Goal: Navigation & Orientation: Find specific page/section

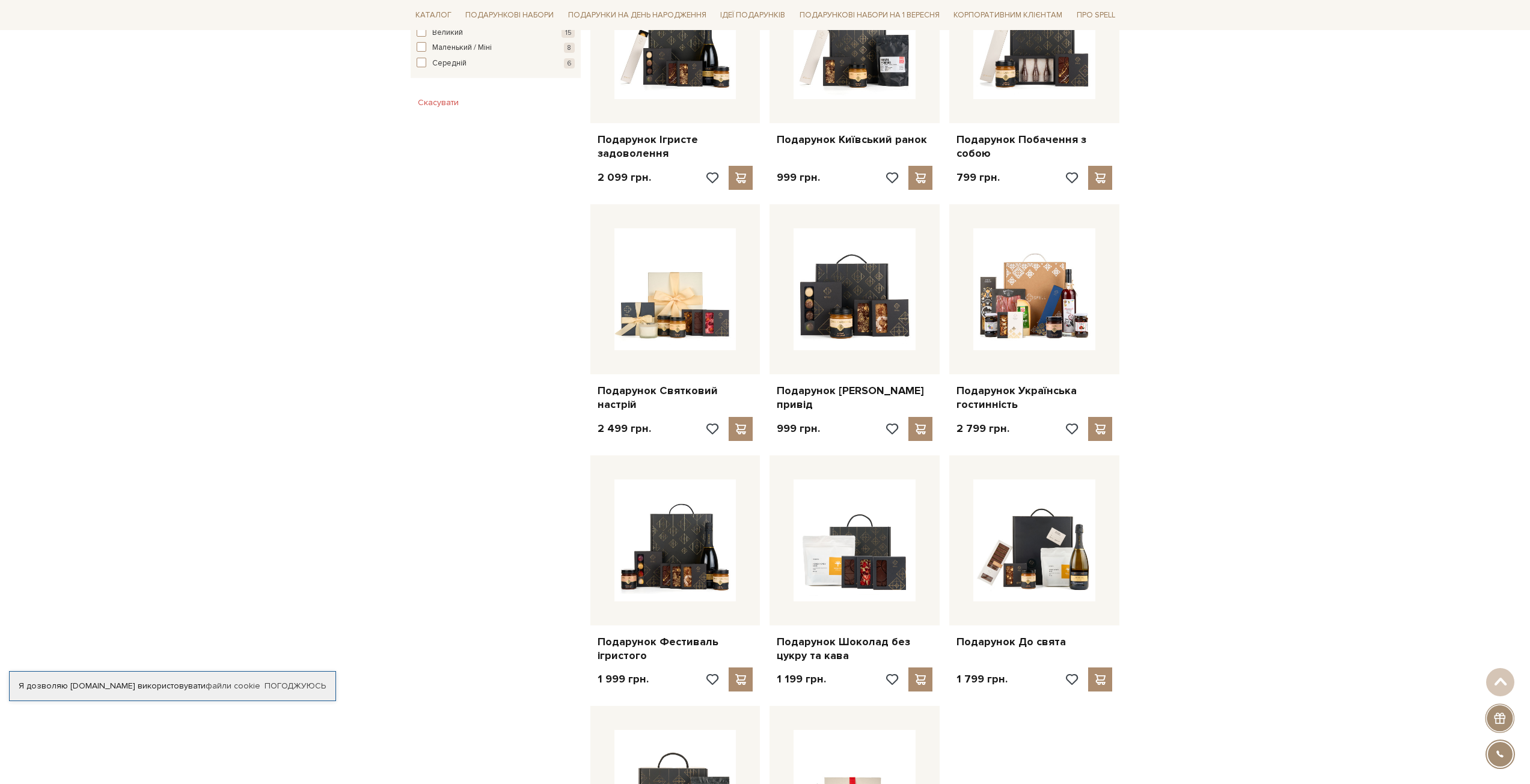
scroll to position [801, 0]
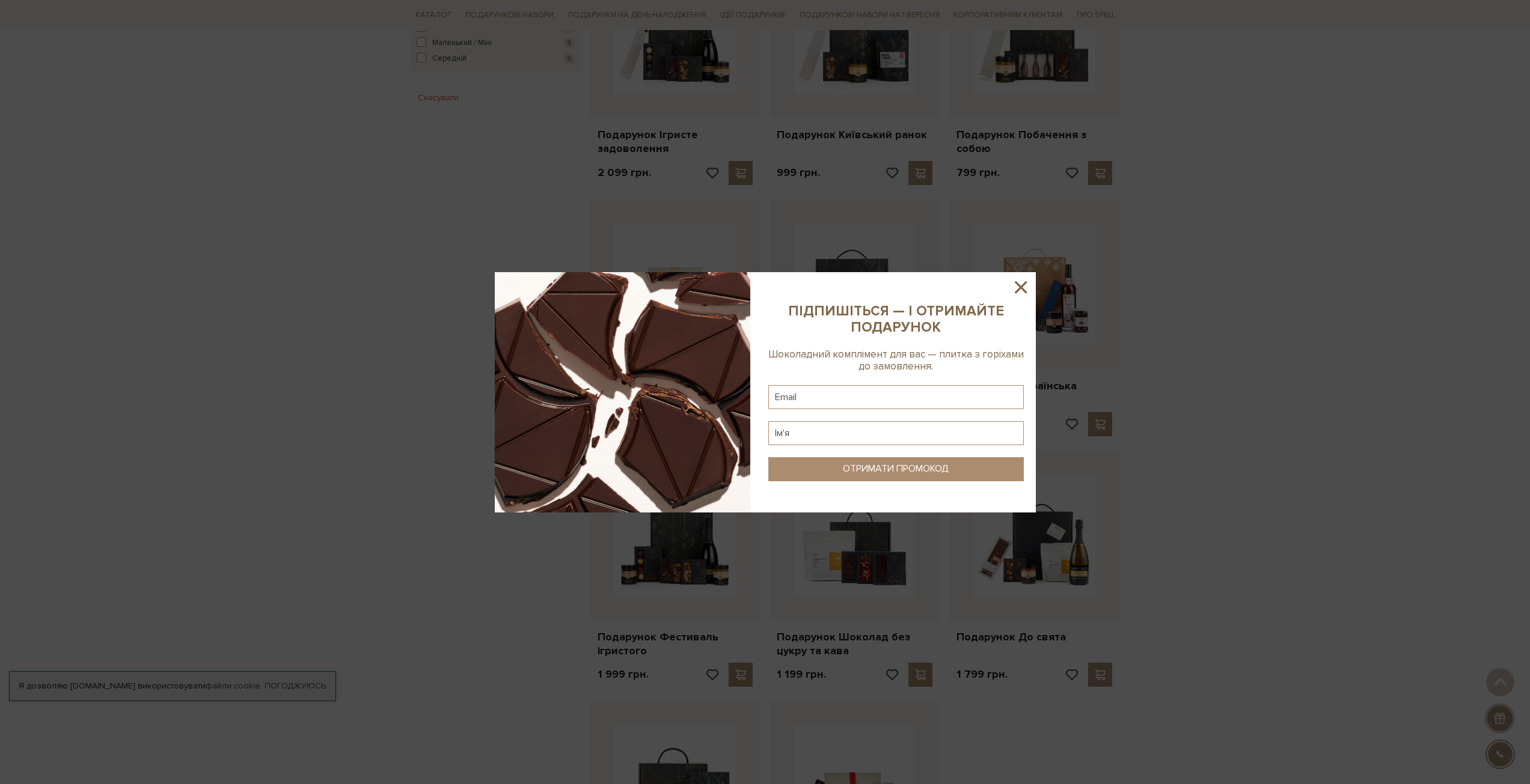
click at [1021, 286] on icon at bounding box center [1020, 287] width 12 height 12
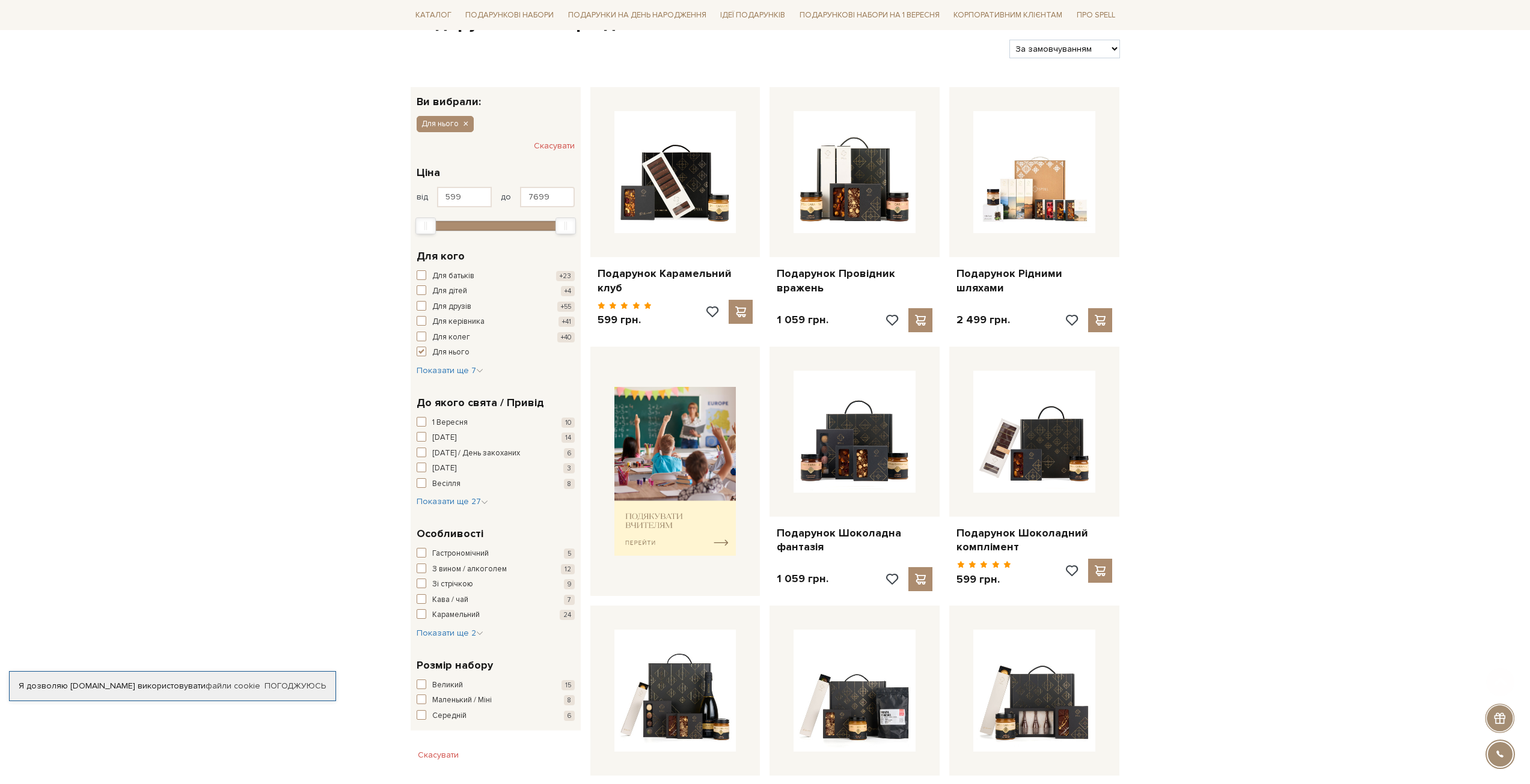
scroll to position [160, 0]
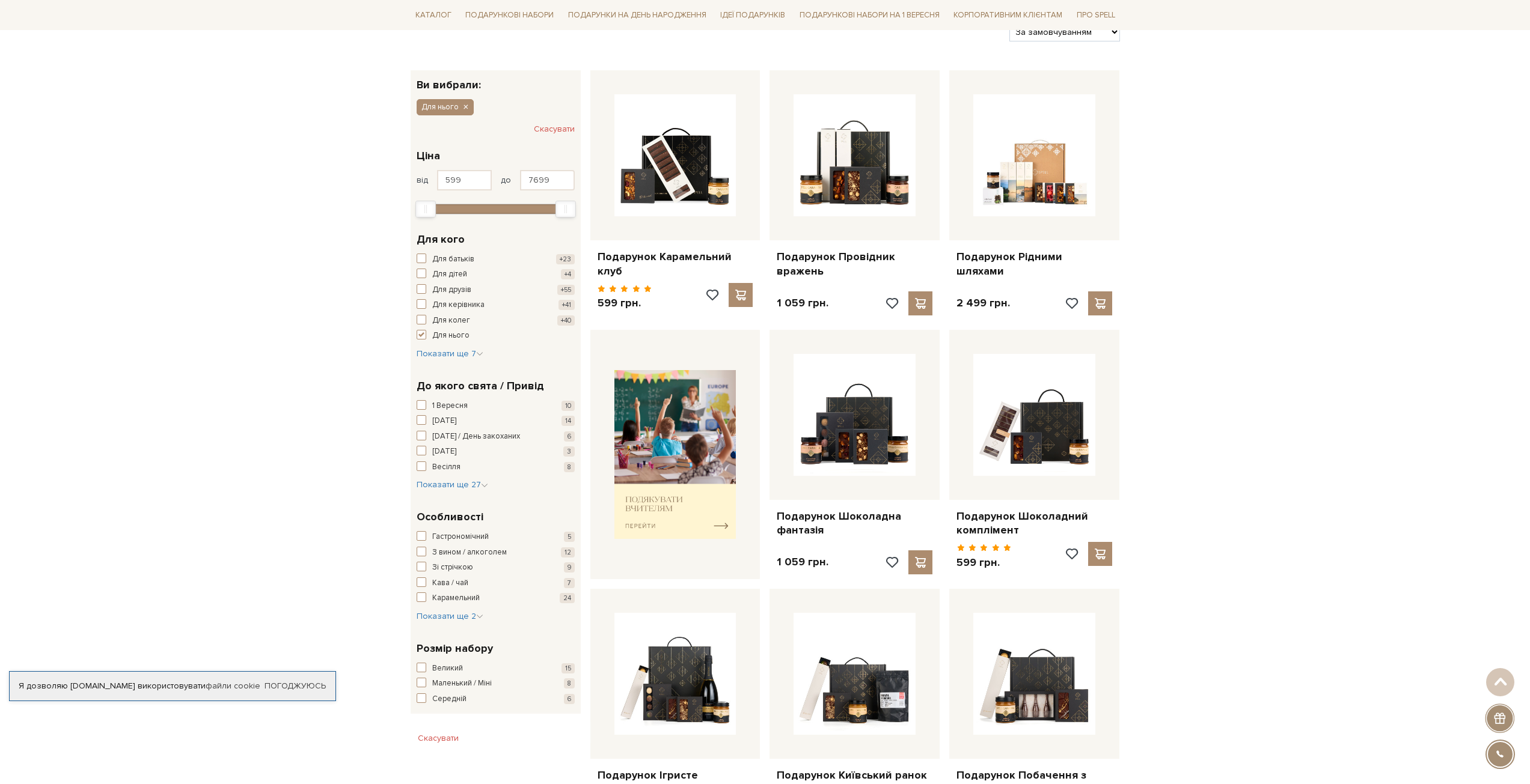
click at [454, 478] on div "[DATE] [DATE] [DATE] / День закоханих 6 [DATE] 3 [GEOGRAPHIC_DATA] 8 Вибачення …" at bounding box center [496, 446] width 158 height 92
click at [455, 481] on span "Показати ще 27" at bounding box center [452, 484] width 71 height 10
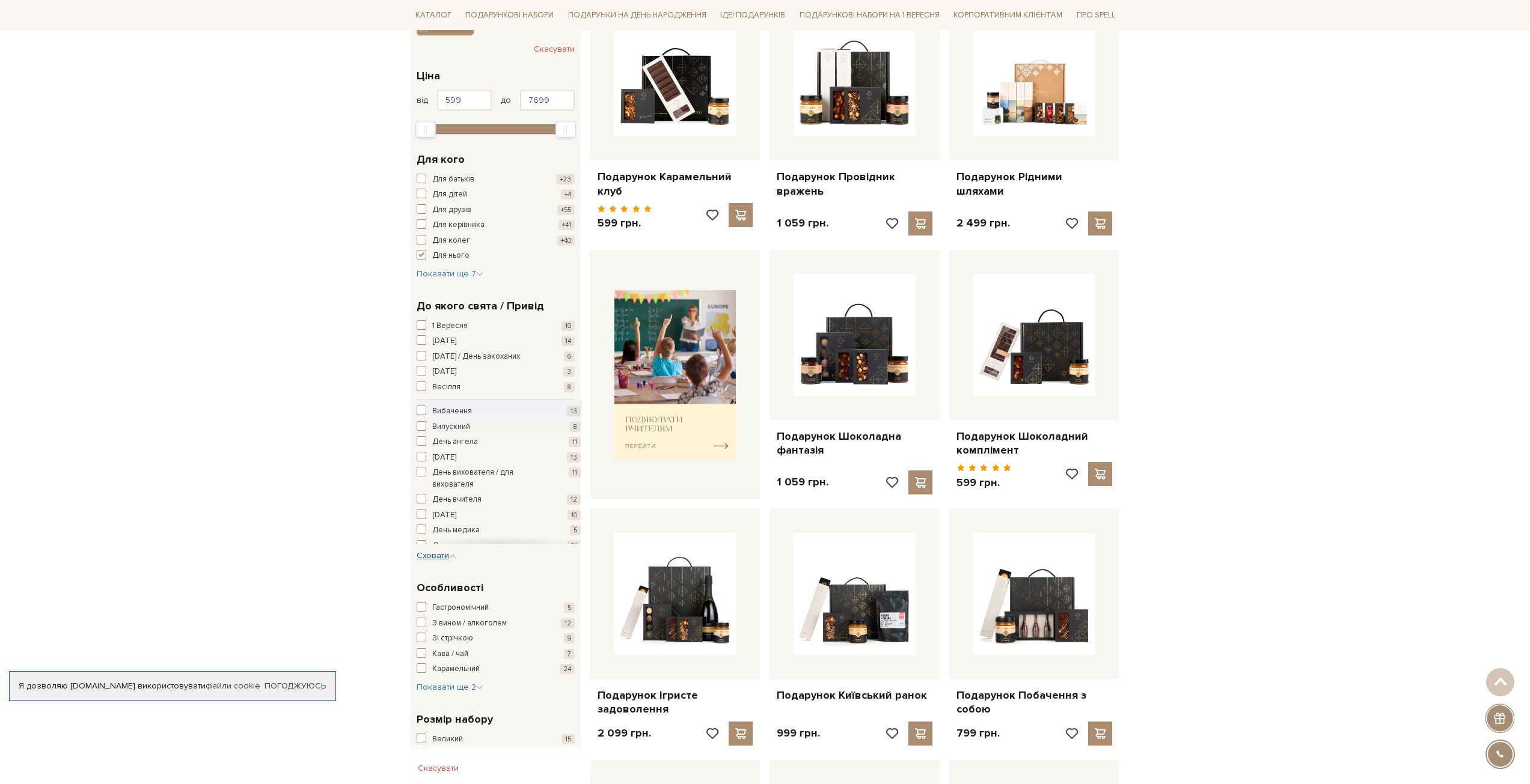
scroll to position [80, 0]
click at [463, 464] on span "День народження" at bounding box center [464, 466] width 65 height 12
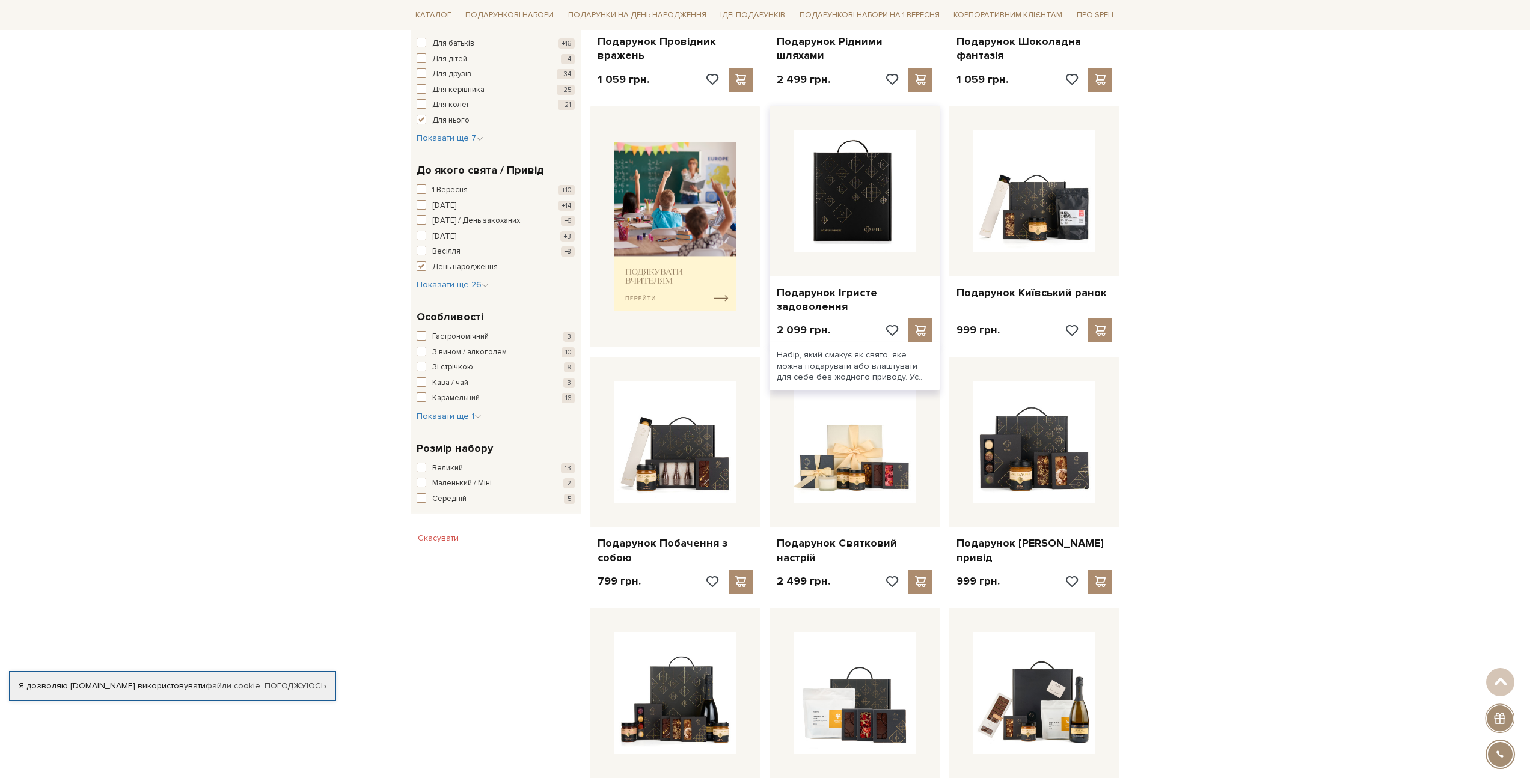
scroll to position [641, 0]
